Goal: Information Seeking & Learning: Understand process/instructions

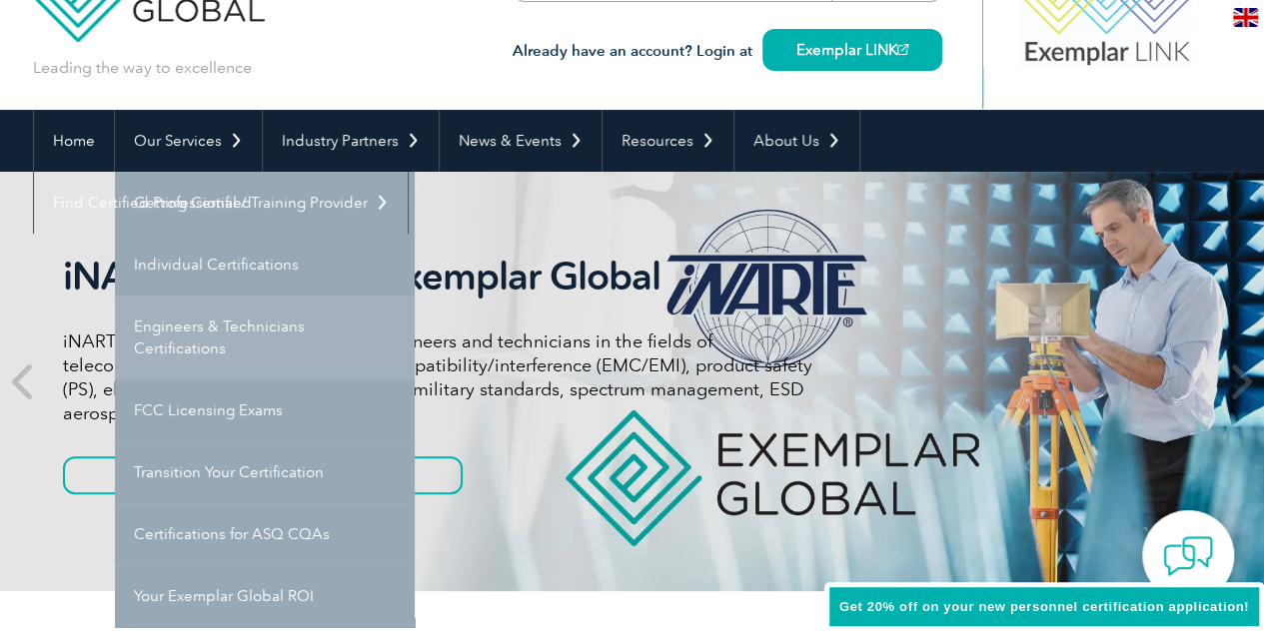
scroll to position [100, 0]
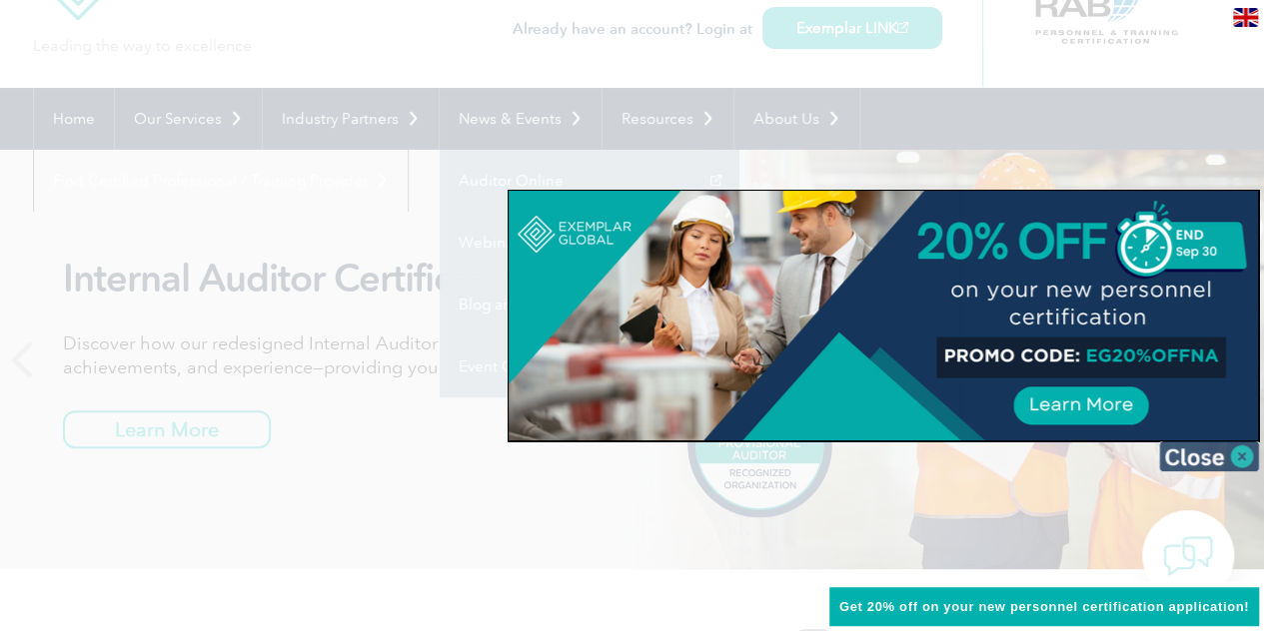
click at [1243, 450] on img at bounding box center [1209, 457] width 100 height 30
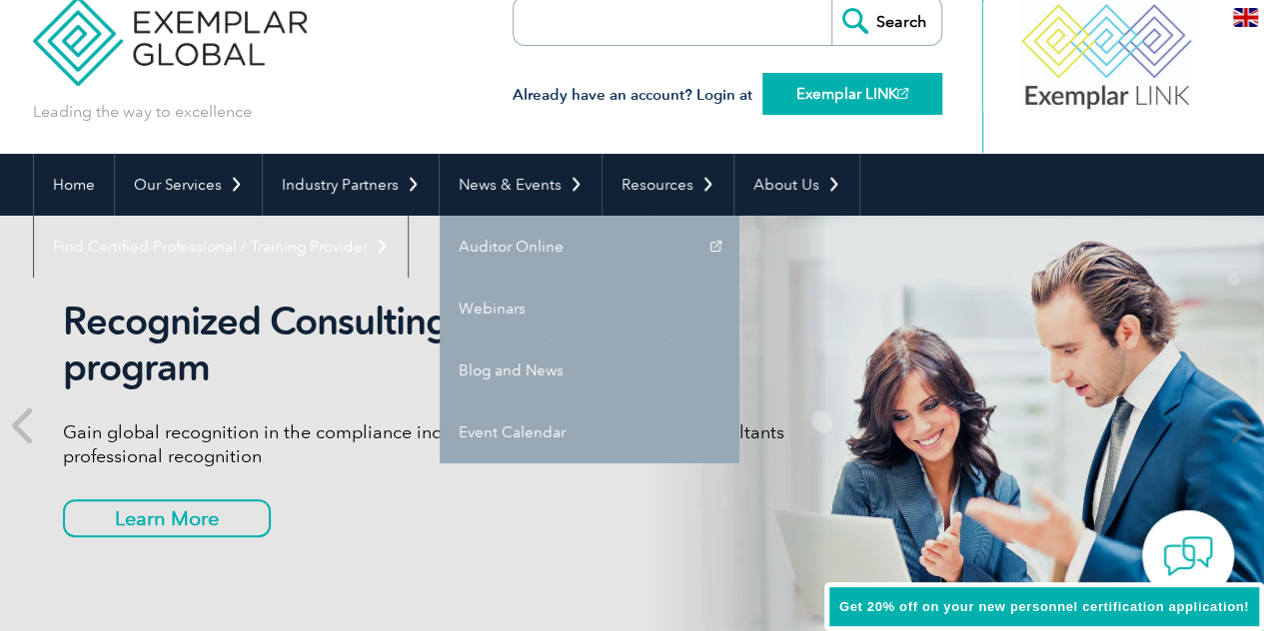
scroll to position [0, 0]
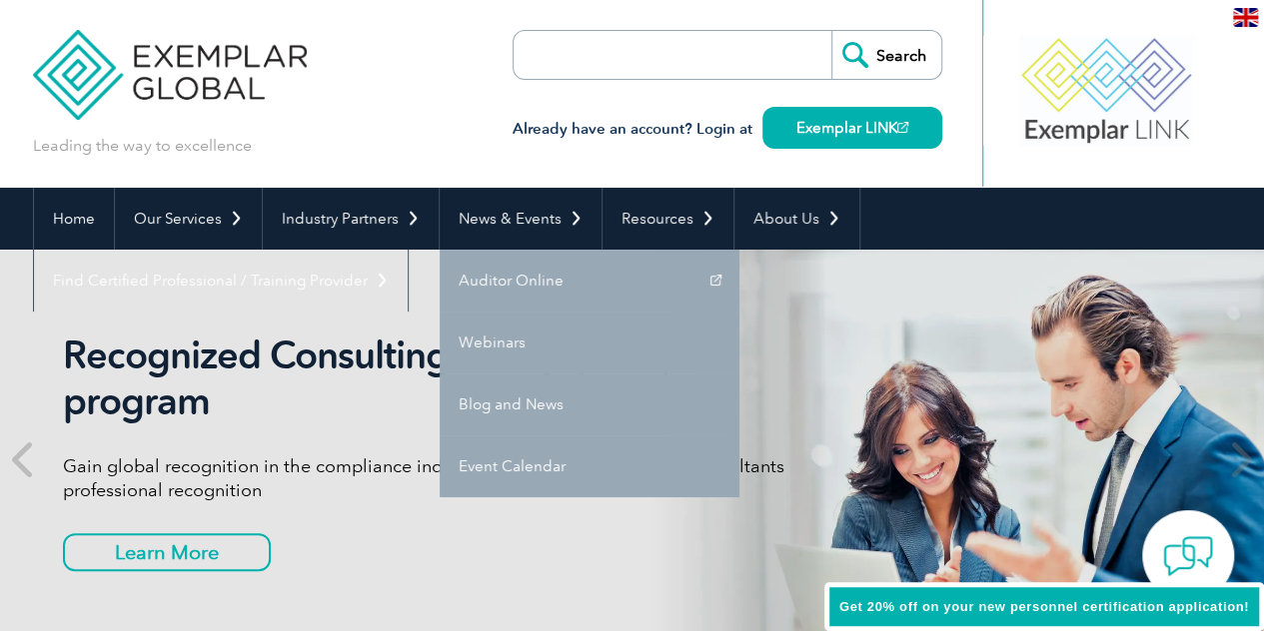
click at [677, 49] on input "search" at bounding box center [629, 55] width 210 height 48
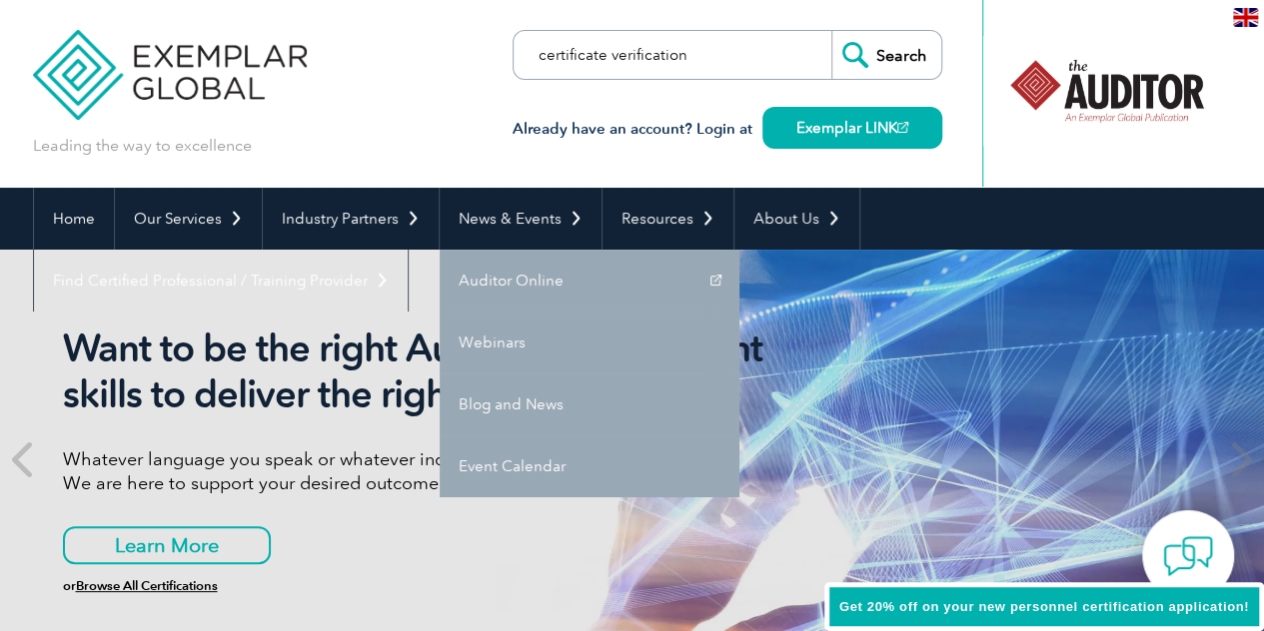
type input "certificate verification"
click at [831, 31] on input "Search" at bounding box center [886, 55] width 110 height 48
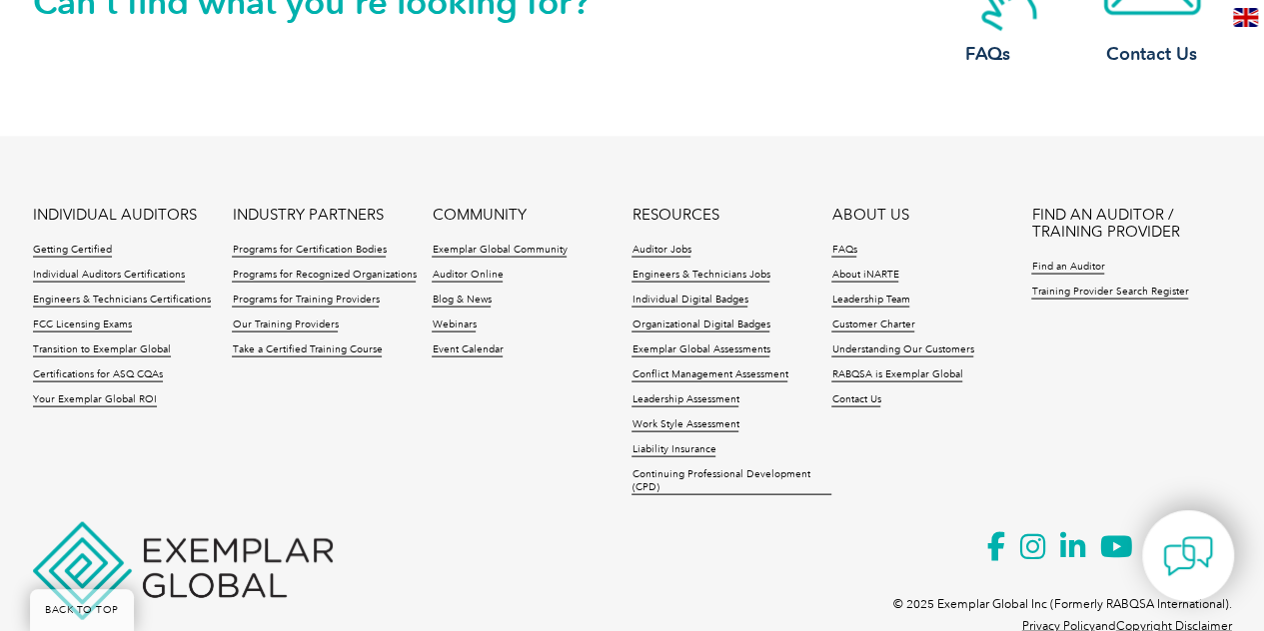
scroll to position [1938, 0]
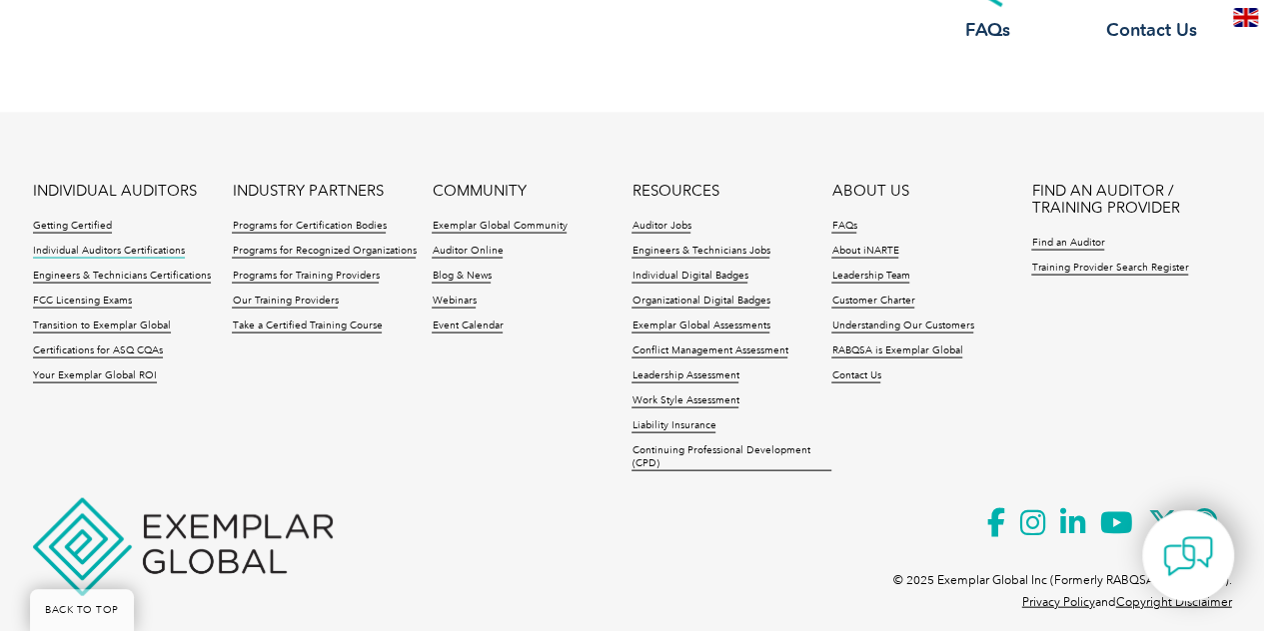
click at [126, 245] on link "Individual Auditors Certifications" at bounding box center [109, 252] width 152 height 14
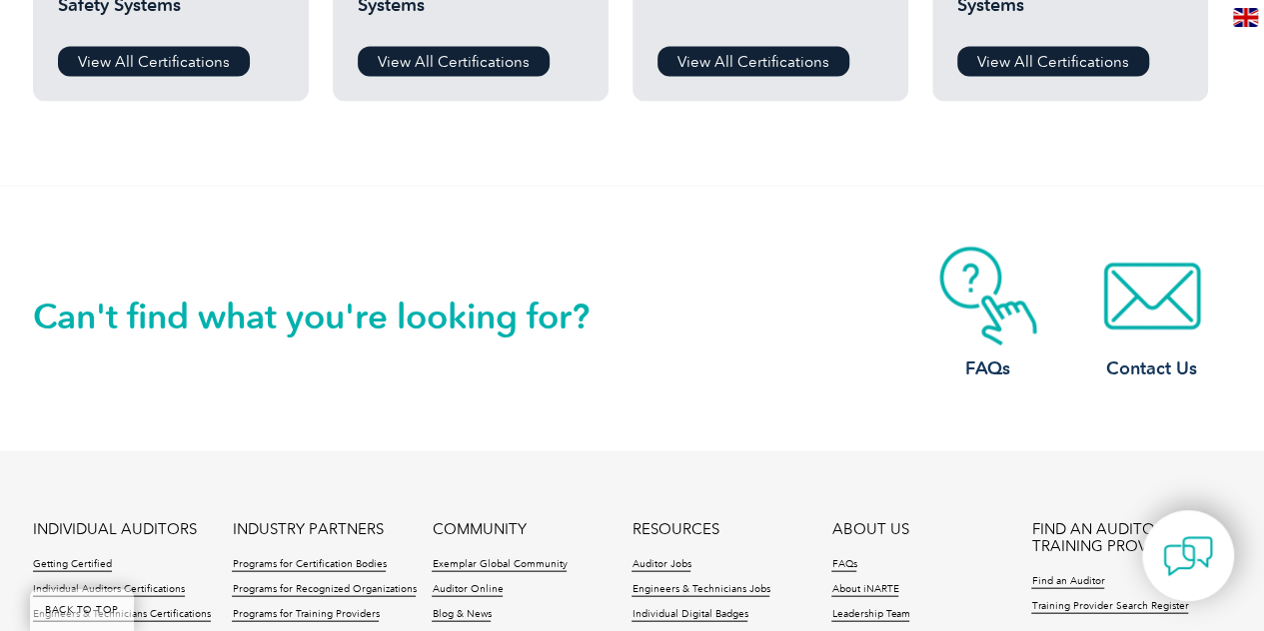
scroll to position [2198, 0]
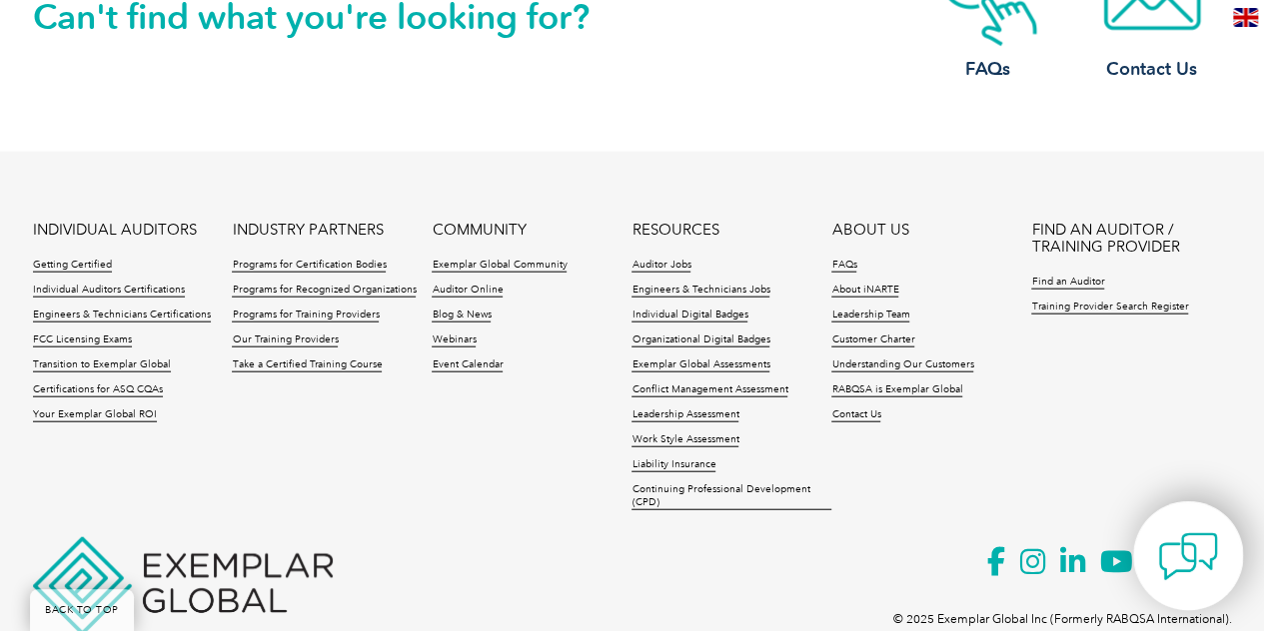
click at [1162, 547] on img at bounding box center [1188, 557] width 60 height 60
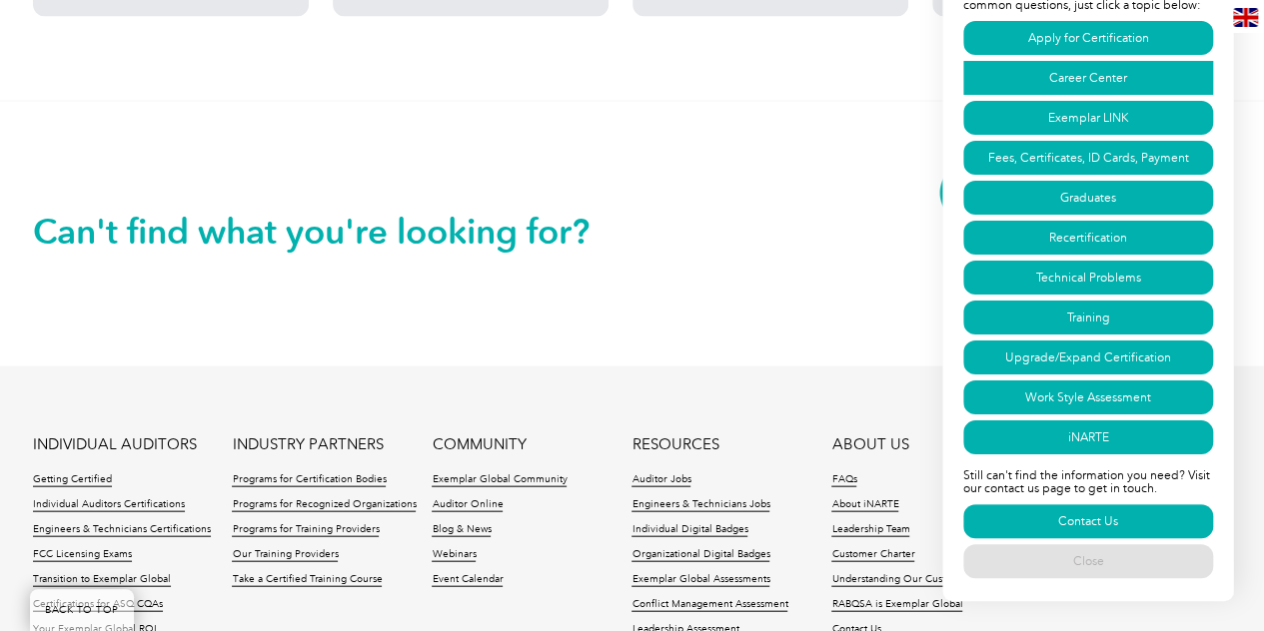
scroll to position [1958, 0]
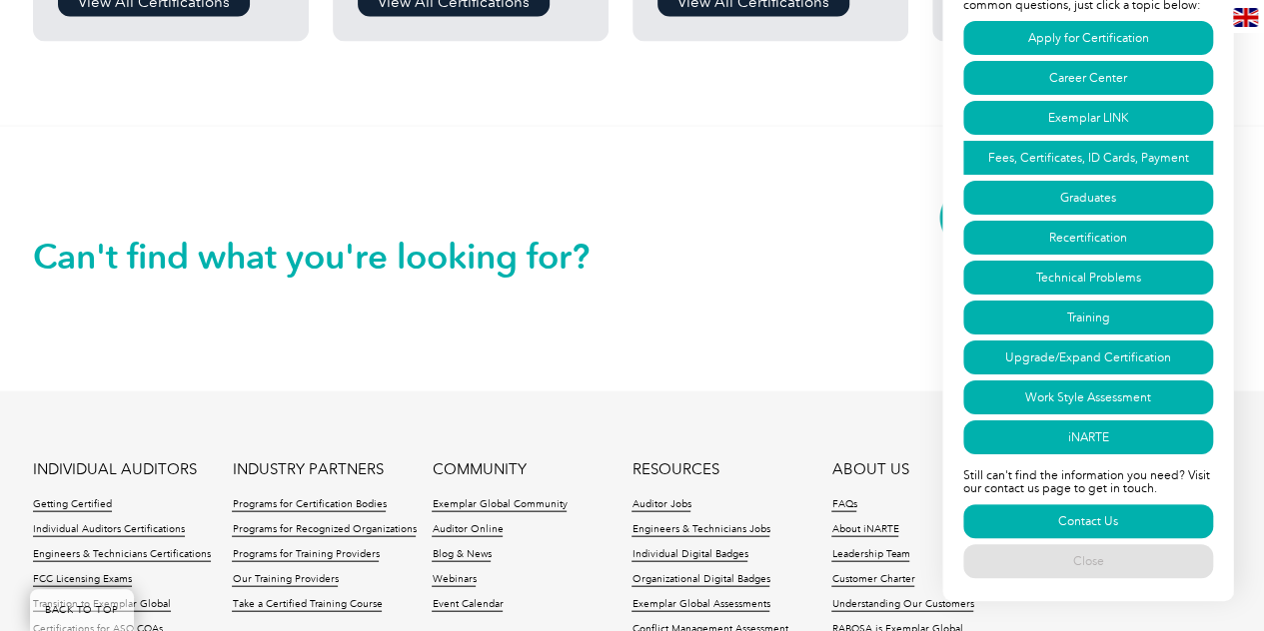
click at [1046, 153] on link "Fees, Certificates, ID Cards, Payment" at bounding box center [1088, 158] width 250 height 34
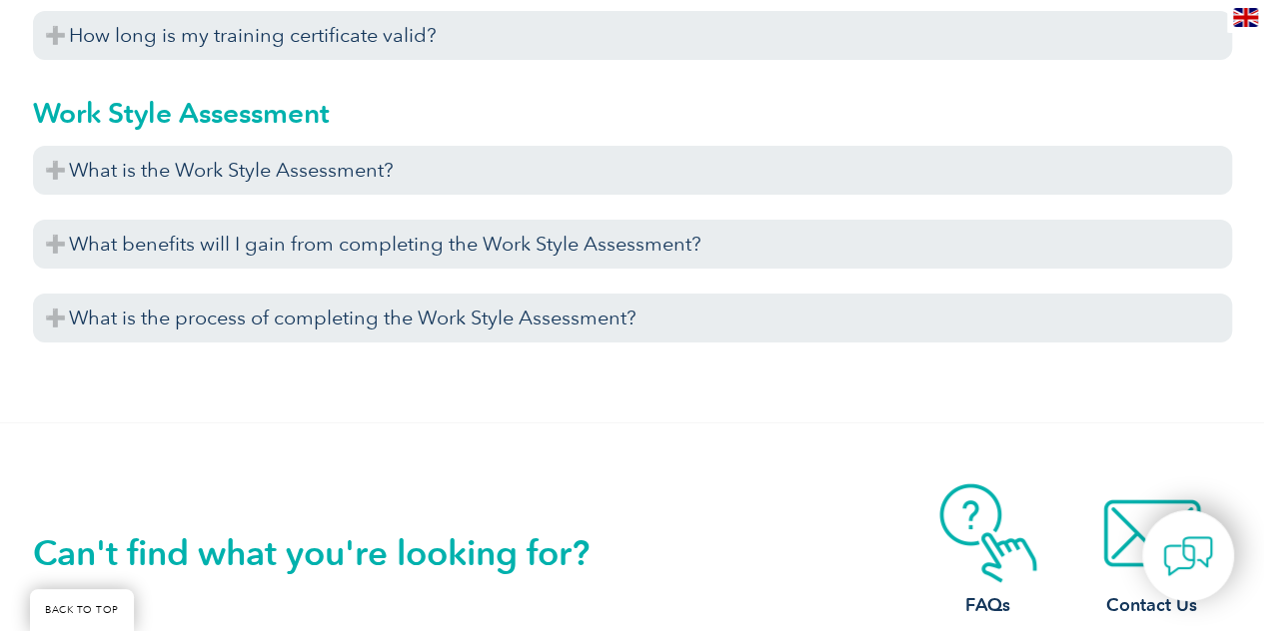
scroll to position [8098, 0]
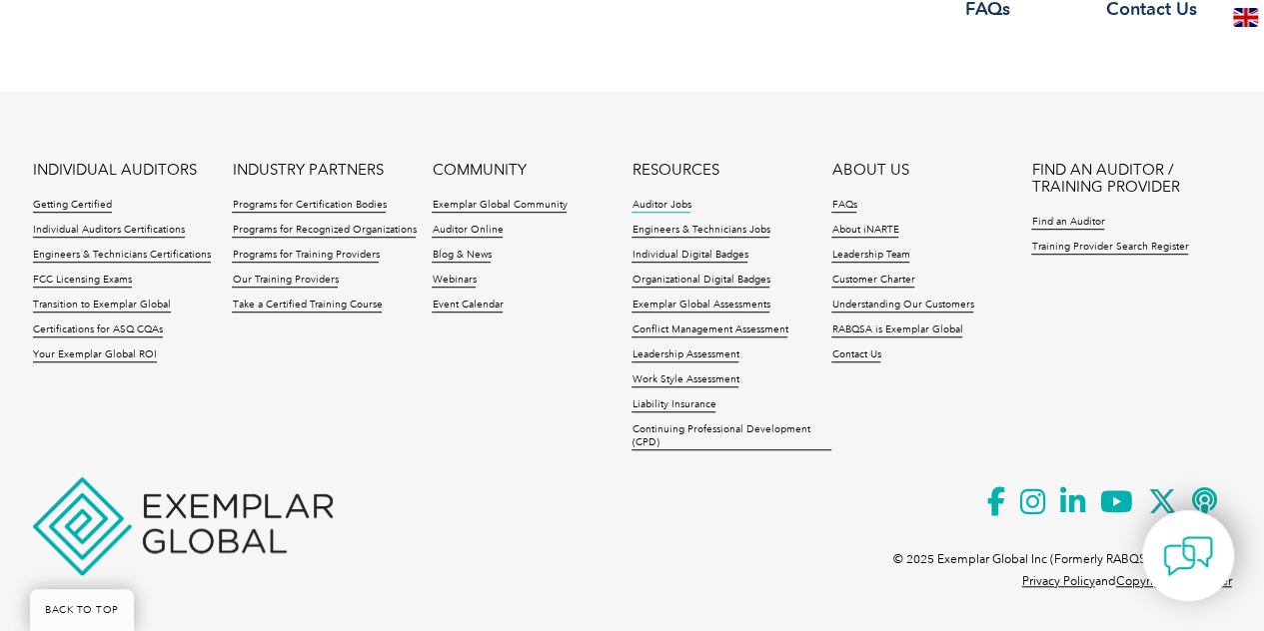
click at [657, 202] on link "Auditor Jobs" at bounding box center [660, 206] width 59 height 14
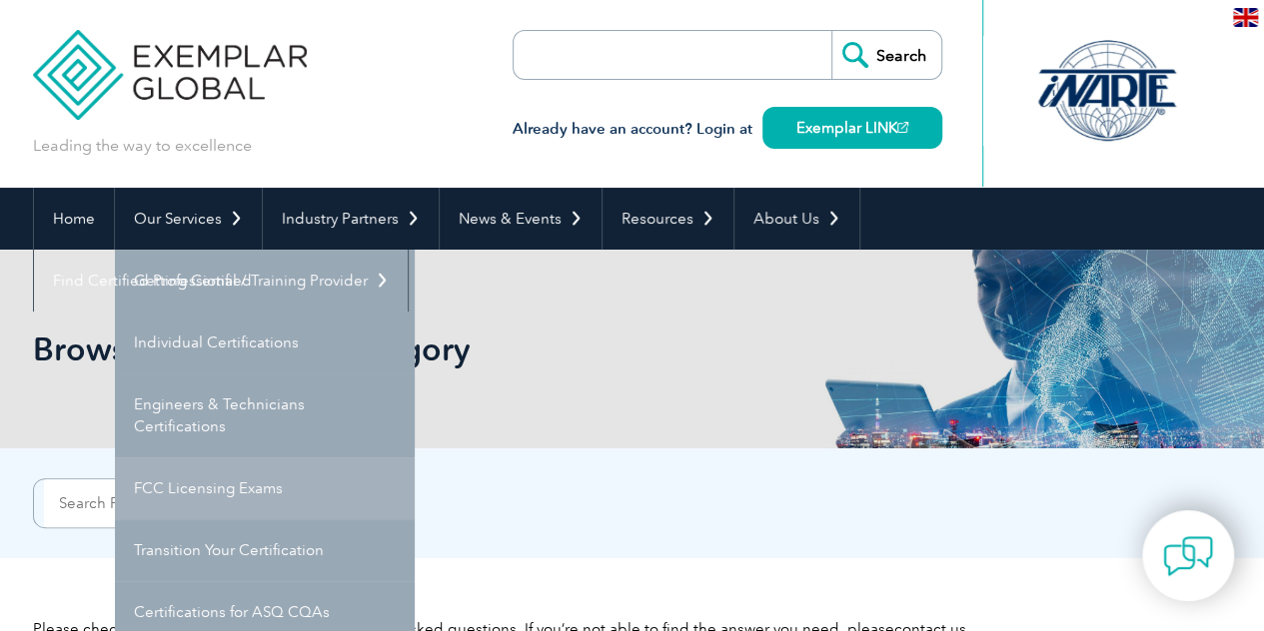
scroll to position [200, 0]
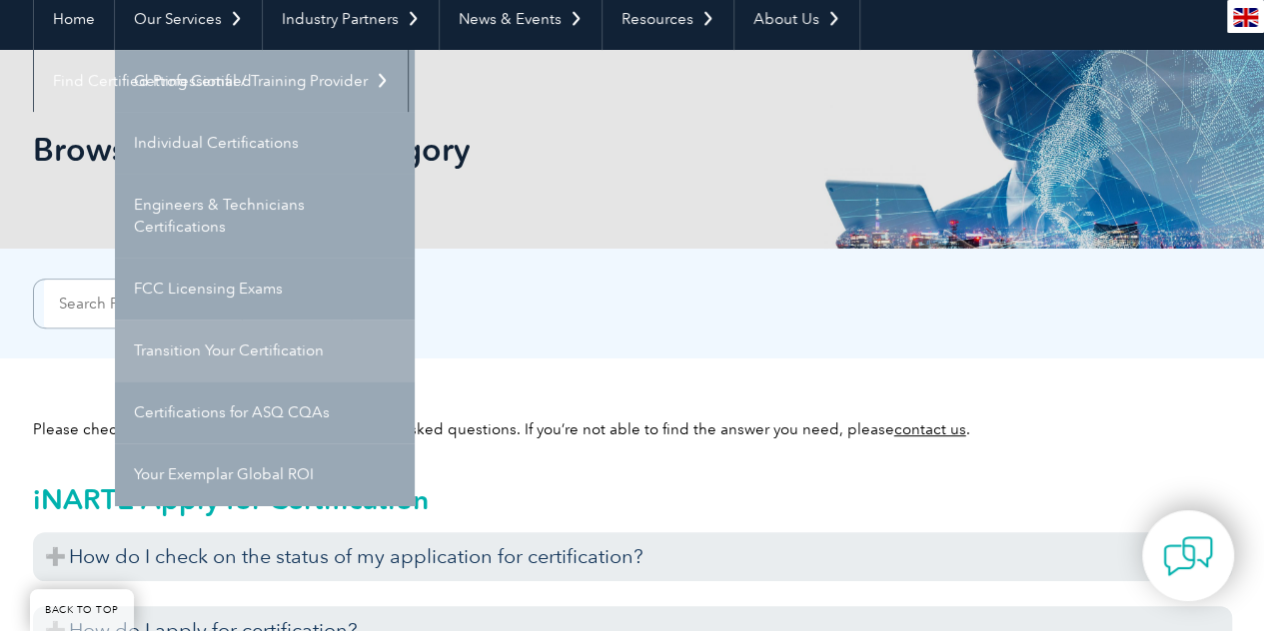
click at [271, 361] on link "Transition Your Certification" at bounding box center [265, 351] width 300 height 62
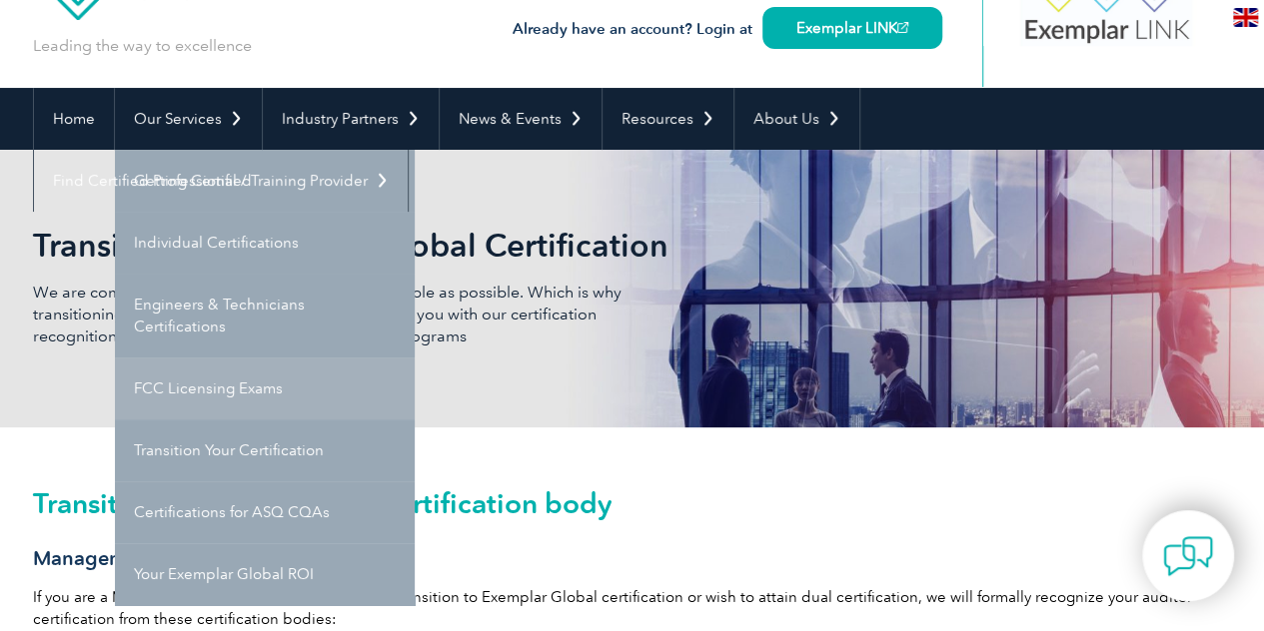
scroll to position [200, 0]
